Goal: Navigation & Orientation: Go to known website

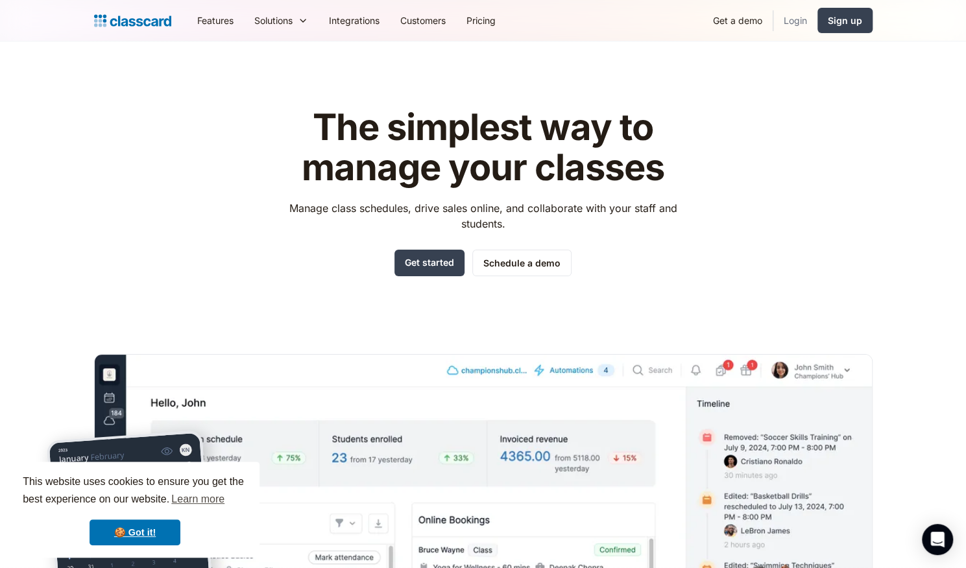
click at [796, 14] on link "Login" at bounding box center [795, 20] width 44 height 29
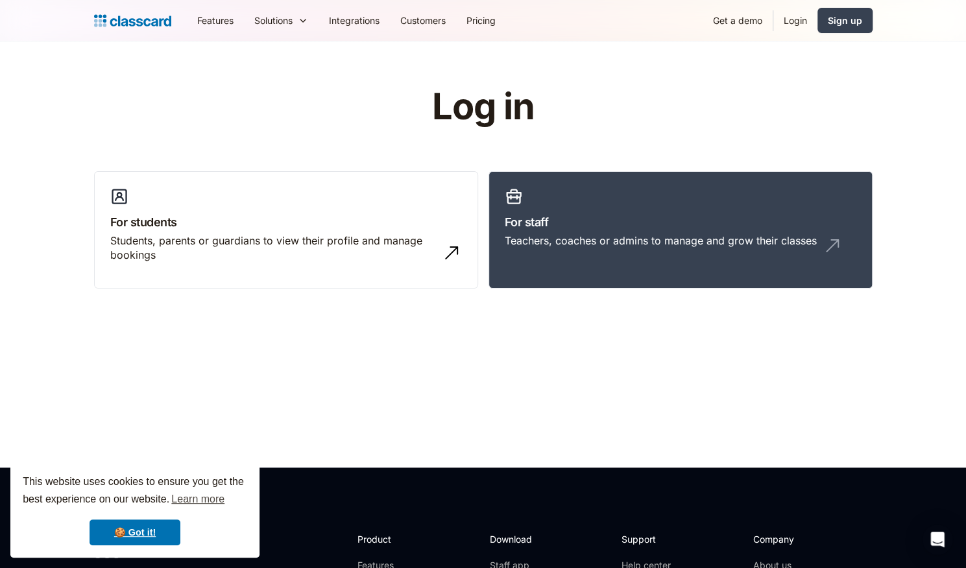
click at [790, 18] on link "Login" at bounding box center [795, 20] width 44 height 29
click at [661, 217] on h3 "For staff" at bounding box center [681, 222] width 352 height 18
